Goal: Task Accomplishment & Management: Complete application form

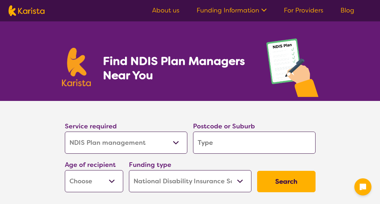
select select "NDIS Plan management"
select select "NDIS"
select select "NDIS Plan management"
select select "NDIS"
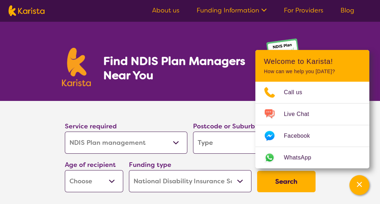
click at [232, 78] on h1 "Find NDIS Plan Managers Near You" at bounding box center [177, 68] width 149 height 29
click at [361, 181] on icon "Channel Menu" at bounding box center [359, 184] width 7 height 7
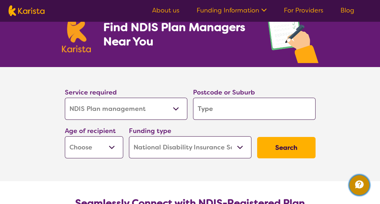
scroll to position [36, 0]
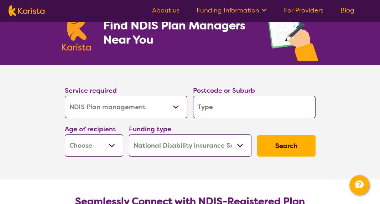
click at [246, 105] on input "search" at bounding box center [254, 107] width 123 height 22
type input "2"
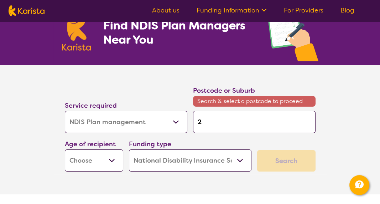
type input "20"
type input "203"
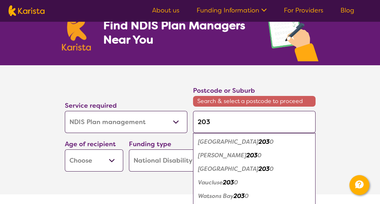
type input "2037"
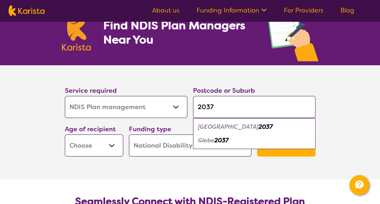
type input "2037"
click at [231, 143] on div "Glebe 2037" at bounding box center [255, 141] width 116 height 14
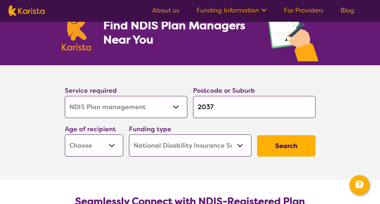
click at [110, 143] on select "Early Childhood - 0 to 9 Child - 10 to 11 Adolescent - 12 to 17 Adult - 18 to 6…" at bounding box center [94, 145] width 58 height 22
select select "AG"
click at [65, 134] on select "Early Childhood - 0 to 9 Child - 10 to 11 Adolescent - 12 to 17 Adult - 18 to 6…" at bounding box center [94, 145] width 58 height 22
select select "AG"
click at [232, 146] on select "Home Care Package (HCP) National Disability Insurance Scheme (NDIS) I don't know" at bounding box center [190, 145] width 123 height 22
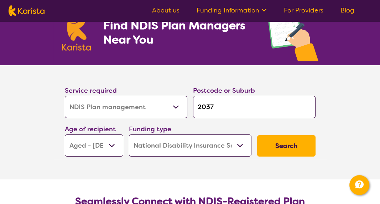
click at [129, 134] on select "Home Care Package (HCP) National Disability Insurance Scheme (NDIS) I don't know" at bounding box center [190, 145] width 123 height 22
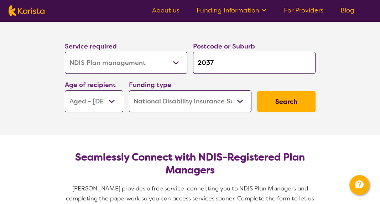
scroll to position [107, 0]
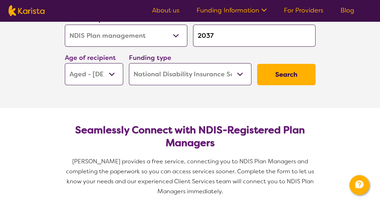
click at [290, 73] on button "Search" at bounding box center [286, 74] width 58 height 21
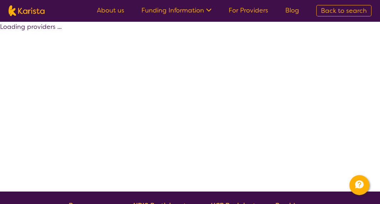
select select "by_score"
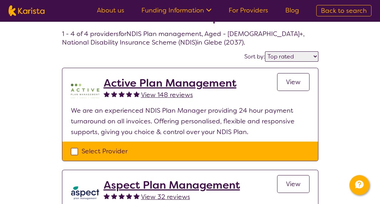
scroll to position [36, 0]
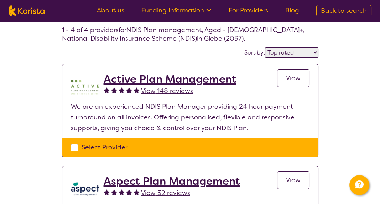
click at [75, 146] on div "Select Provider" at bounding box center [190, 147] width 239 height 11
checkbox input "true"
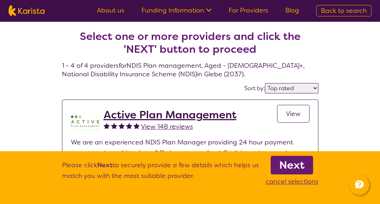
click at [318, 91] on select "Highly reviewed Top rated" at bounding box center [291, 88] width 53 height 10
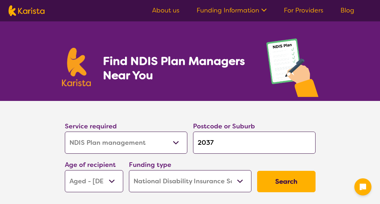
select select "NDIS Plan management"
select select "AG"
select select "NDIS"
select select "NDIS Plan management"
select select "AG"
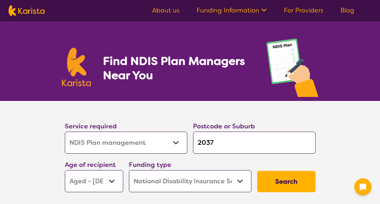
select select "NDIS"
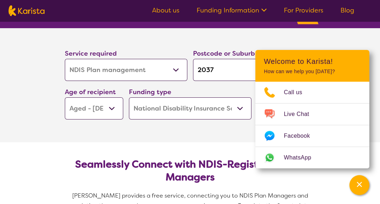
scroll to position [71, 0]
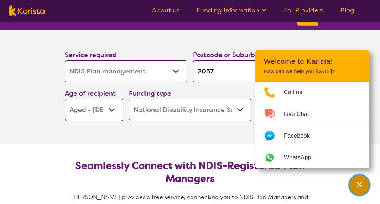
click at [359, 184] on icon "Channel Menu" at bounding box center [359, 184] width 5 height 5
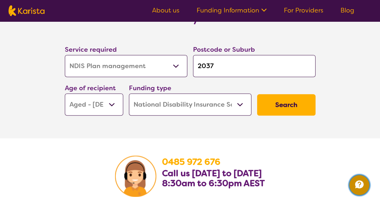
scroll to position [1212, 0]
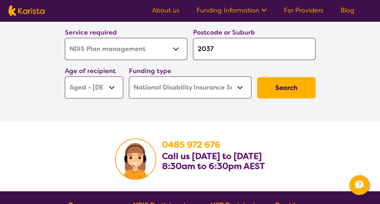
click at [114, 87] on select "Early Childhood - 0 to 9 Child - 10 to 11 Adolescent - 12 to 17 Adult - 18 to 6…" at bounding box center [94, 87] width 58 height 22
click at [65, 76] on select "Early Childhood - 0 to 9 Child - 10 to 11 Adolescent - 12 to 17 Adult - 18 to 6…" at bounding box center [94, 87] width 58 height 22
click at [289, 83] on button "Search" at bounding box center [286, 87] width 58 height 21
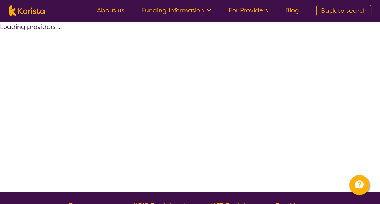
select select "by_score"
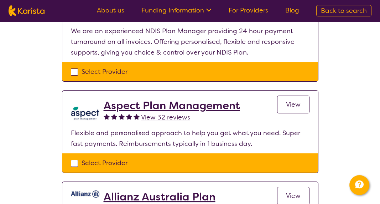
scroll to position [143, 0]
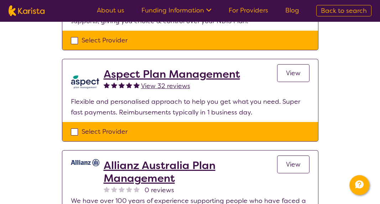
click at [74, 132] on div "Select Provider" at bounding box center [190, 131] width 239 height 11
checkbox input "true"
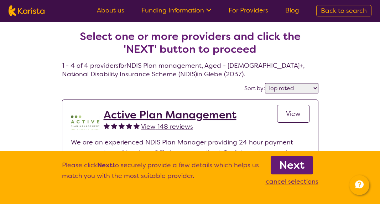
click at [292, 112] on span "View" at bounding box center [293, 113] width 15 height 9
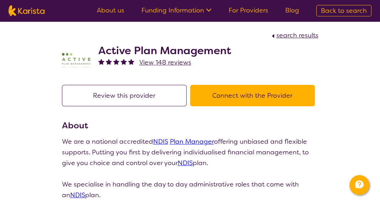
click at [269, 92] on button "Connect with the Provider" at bounding box center [252, 95] width 125 height 21
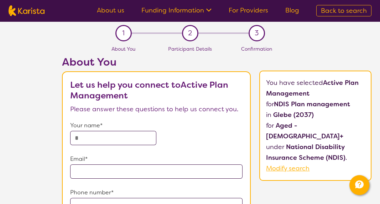
click at [118, 138] on input "text" at bounding box center [113, 138] width 86 height 14
type input "**********"
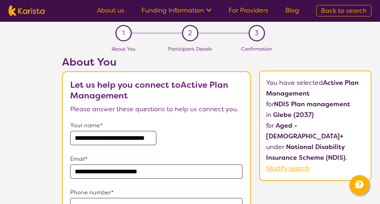
type input "**********"
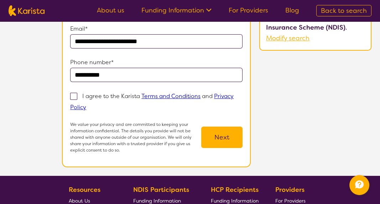
scroll to position [143, 0]
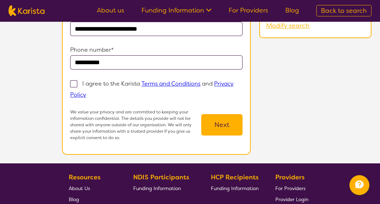
click at [76, 81] on span at bounding box center [73, 83] width 7 height 7
click at [86, 92] on input "I agree to the Karista Terms and Conditions and Privacy Policy" at bounding box center [88, 94] width 5 height 5
checkbox input "true"
click at [226, 120] on button "Next" at bounding box center [221, 124] width 41 height 21
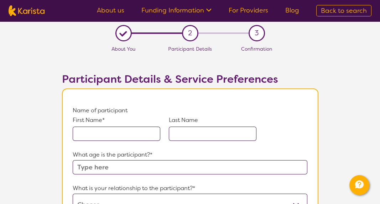
click at [123, 133] on input "text" at bounding box center [117, 134] width 88 height 14
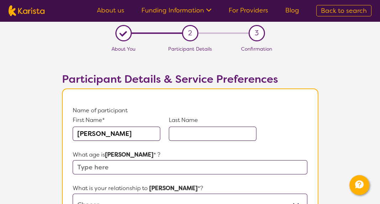
type input "[PERSON_NAME]"
click at [189, 132] on input "text" at bounding box center [213, 134] width 88 height 14
type input "[PERSON_NAME]"
click at [130, 168] on input "text" at bounding box center [190, 167] width 235 height 14
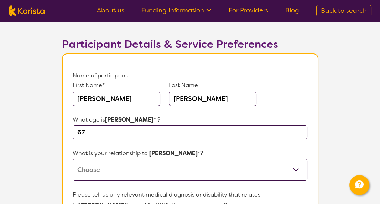
scroll to position [36, 0]
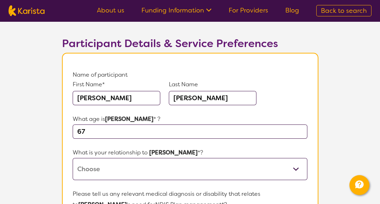
type input "67"
click at [164, 171] on select "This request is for myself I am their parent I am their child I am their spouse…" at bounding box center [190, 169] width 235 height 22
select select "This request is for myself"
click at [73, 158] on select "This request is for myself I am their parent I am their child I am their spouse…" at bounding box center [190, 169] width 235 height 22
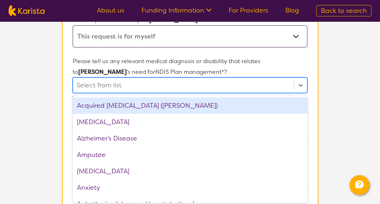
scroll to position [169, 0]
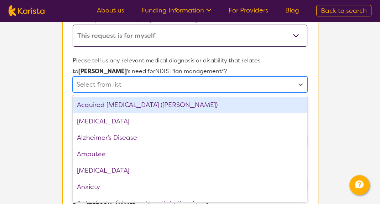
click at [168, 92] on div "option Acquired [MEDICAL_DATA] (ABI) focused, 1 of 75. 75 results available. Us…" at bounding box center [190, 85] width 235 height 16
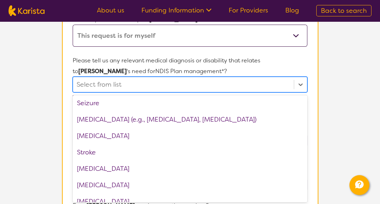
scroll to position [1070, 0]
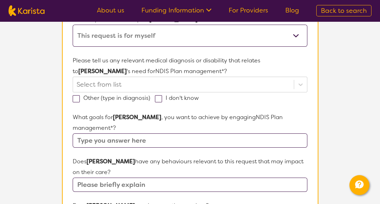
click at [335, 114] on section "L About You 2 Participant Details 3 Confirmation Participant Details & Service …" at bounding box center [190, 171] width 380 height 639
click at [269, 141] on input "text" at bounding box center [190, 140] width 235 height 14
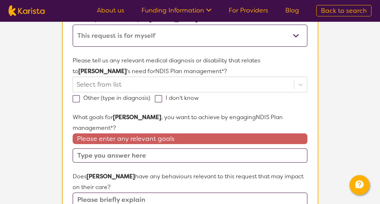
click at [159, 97] on span at bounding box center [158, 98] width 7 height 7
click at [199, 97] on input "I don't know" at bounding box center [201, 97] width 5 height 5
checkbox input "true"
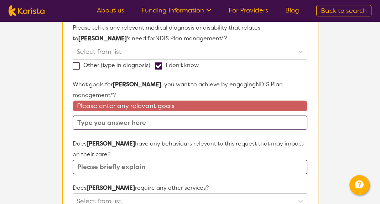
scroll to position [205, 0]
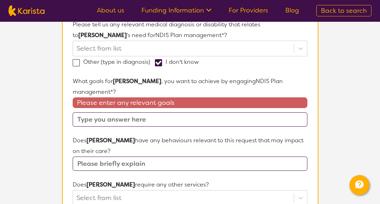
click at [168, 117] on input "text" at bounding box center [190, 119] width 235 height 14
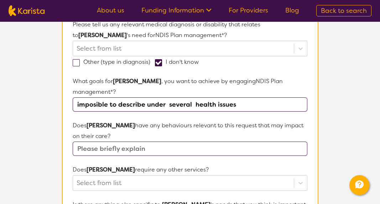
type input "imposible to describe under several health issues"
click at [162, 149] on input "text" at bounding box center [190, 149] width 235 height 14
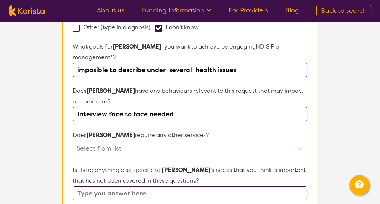
scroll to position [240, 0]
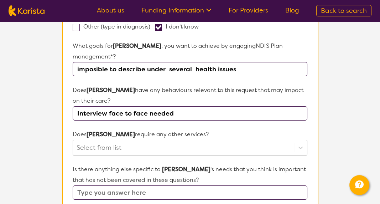
type input "Interview face to face needed"
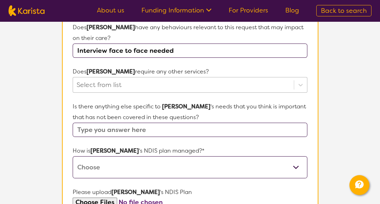
click at [149, 93] on div "Select from list" at bounding box center [190, 85] width 235 height 16
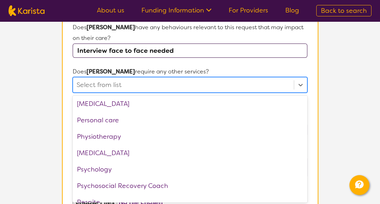
scroll to position [183, 0]
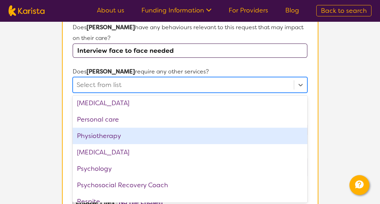
click at [117, 131] on div "Physiotherapy" at bounding box center [190, 136] width 235 height 16
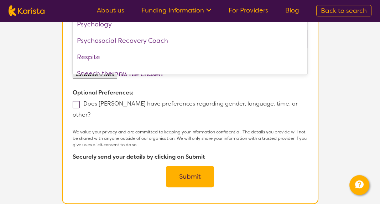
scroll to position [446, 0]
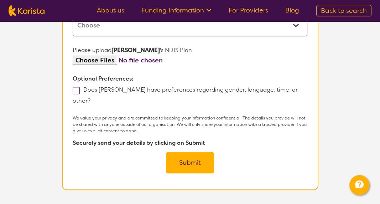
click at [77, 88] on span at bounding box center [76, 90] width 7 height 7
click at [91, 98] on input "Does [PERSON_NAME] have preferences regarding gender, language, time, or other?" at bounding box center [93, 100] width 5 height 5
checkbox input "true"
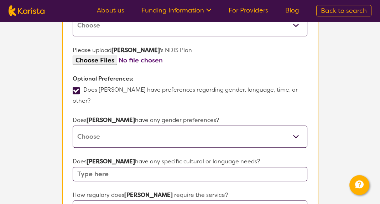
click at [129, 133] on select "[DEMOGRAPHIC_DATA] [DEMOGRAPHIC_DATA] Other No Preference" at bounding box center [190, 136] width 235 height 22
select select "[DEMOGRAPHIC_DATA]"
click at [73, 125] on select "[DEMOGRAPHIC_DATA] [DEMOGRAPHIC_DATA] Other No Preference" at bounding box center [190, 136] width 235 height 22
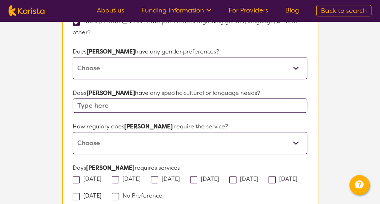
scroll to position [517, 0]
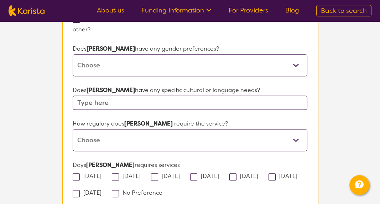
click at [111, 99] on input "text" at bounding box center [190, 103] width 235 height 14
type input "Spanish"
click at [120, 137] on select "Daily Twice a week Weekly Every fortnight Monthly Other" at bounding box center [190, 140] width 235 height 22
select select "Other"
click at [73, 129] on select "Daily Twice a week Weekly Every fortnight Monthly Other" at bounding box center [190, 140] width 235 height 22
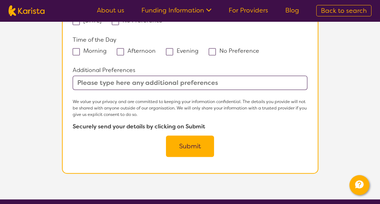
scroll to position [696, 0]
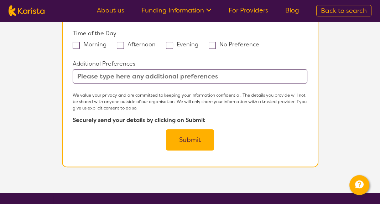
click at [150, 74] on input "text" at bounding box center [190, 76] width 235 height 14
type input "no applicable"
click at [189, 137] on button "Submit" at bounding box center [190, 139] width 48 height 21
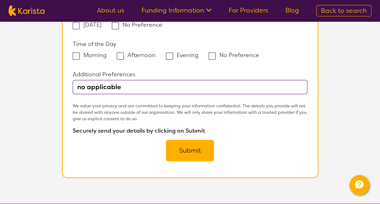
scroll to position [368, 0]
